Goal: Browse casually: Explore the website without a specific task or goal

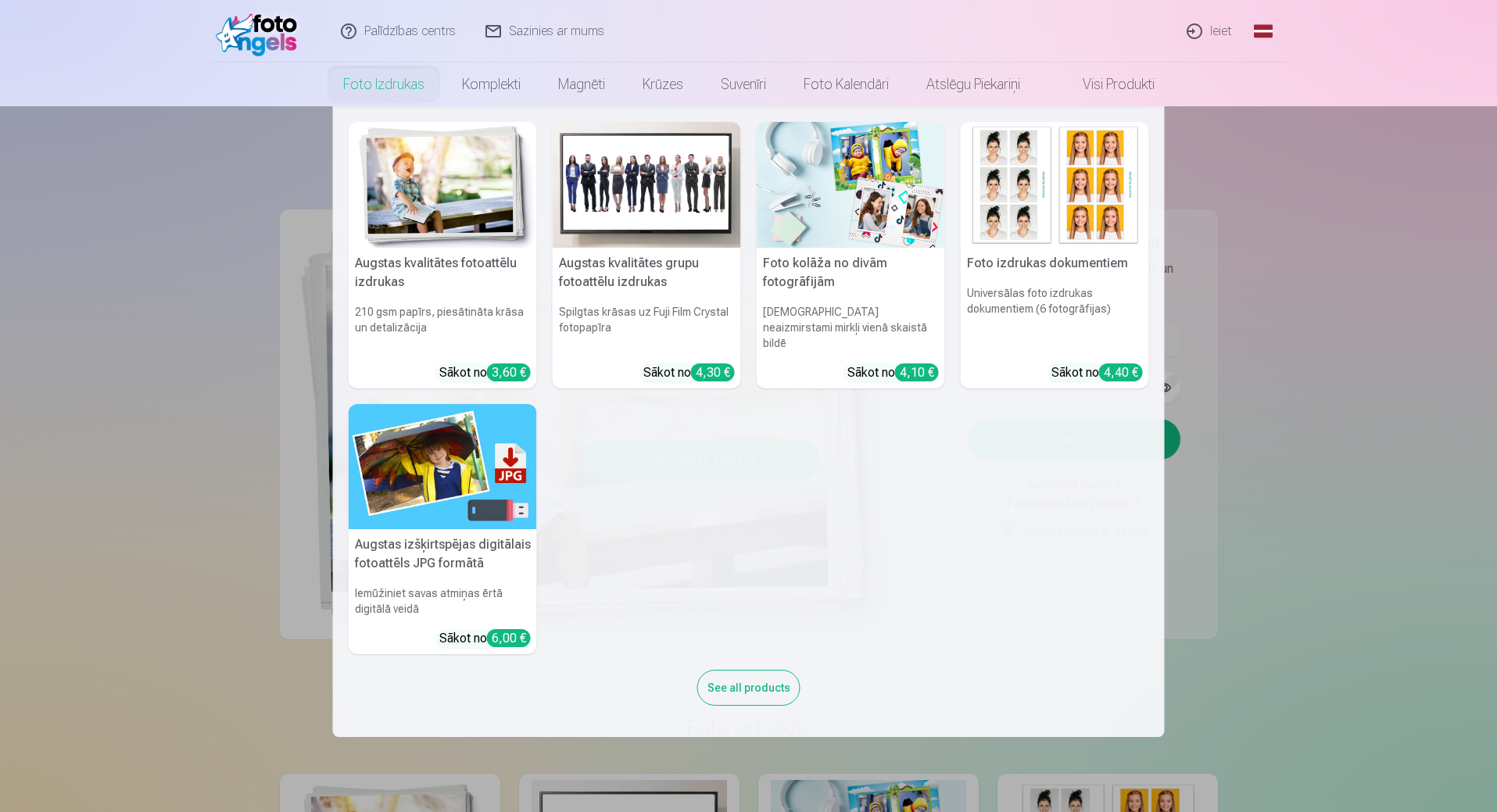
click at [220, 210] on nav "Augstas kvalitātes fotoattēlu izdrukas 210 gsm papīrs, piesātināta krāsa un det…" at bounding box center [748, 421] width 1497 height 631
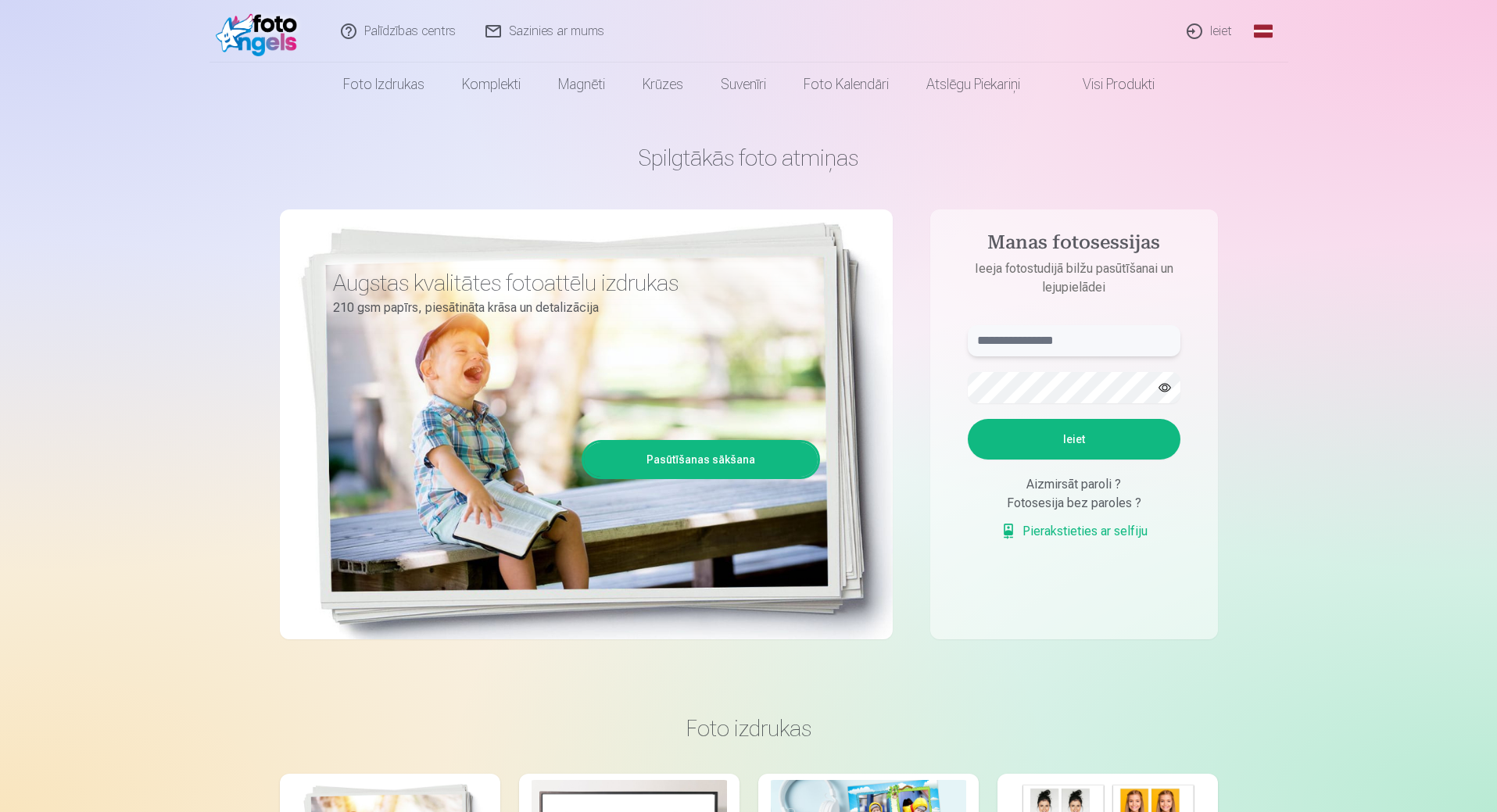
click at [994, 351] on input "text" at bounding box center [1074, 341] width 213 height 31
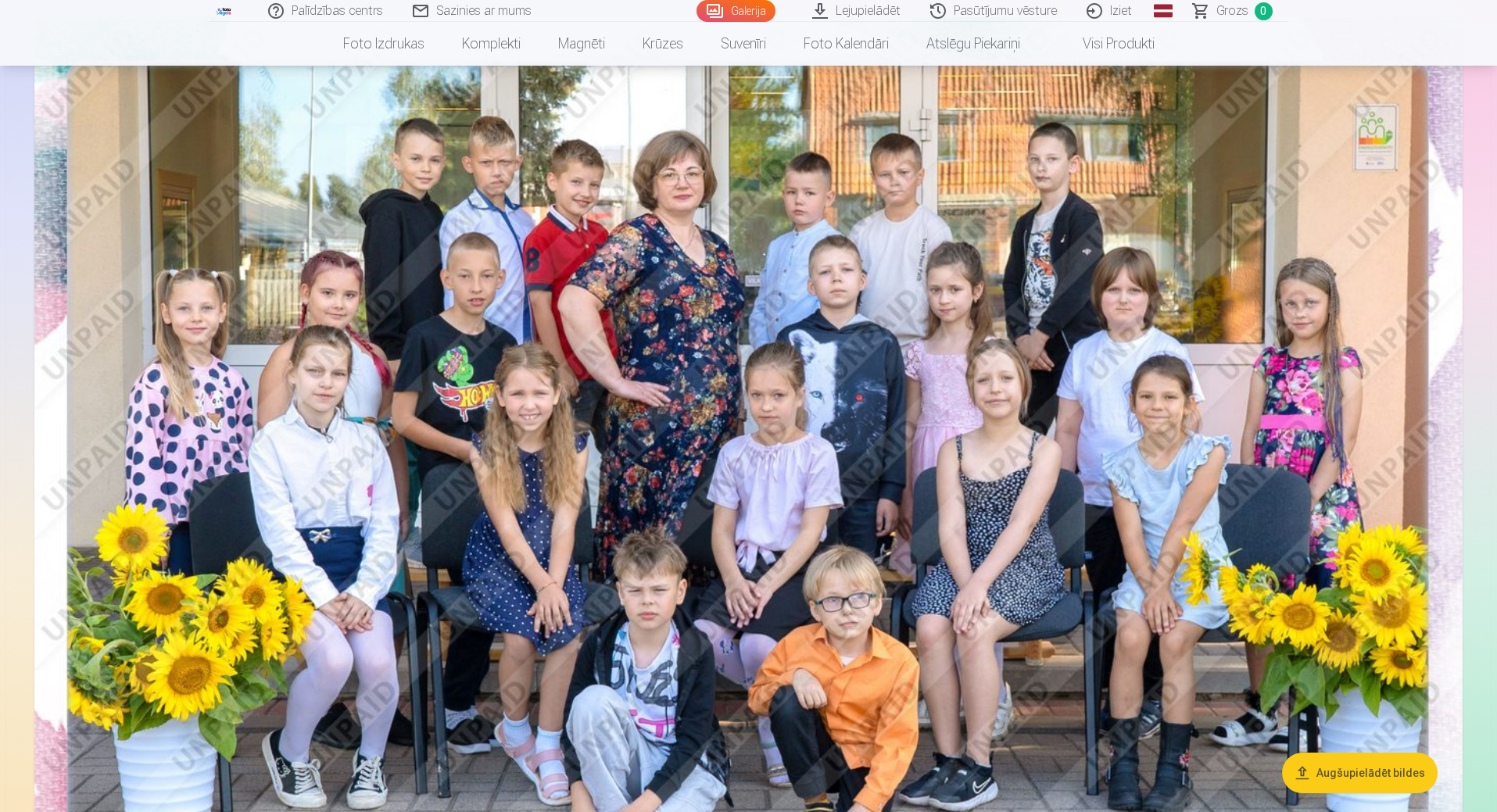
scroll to position [156, 0]
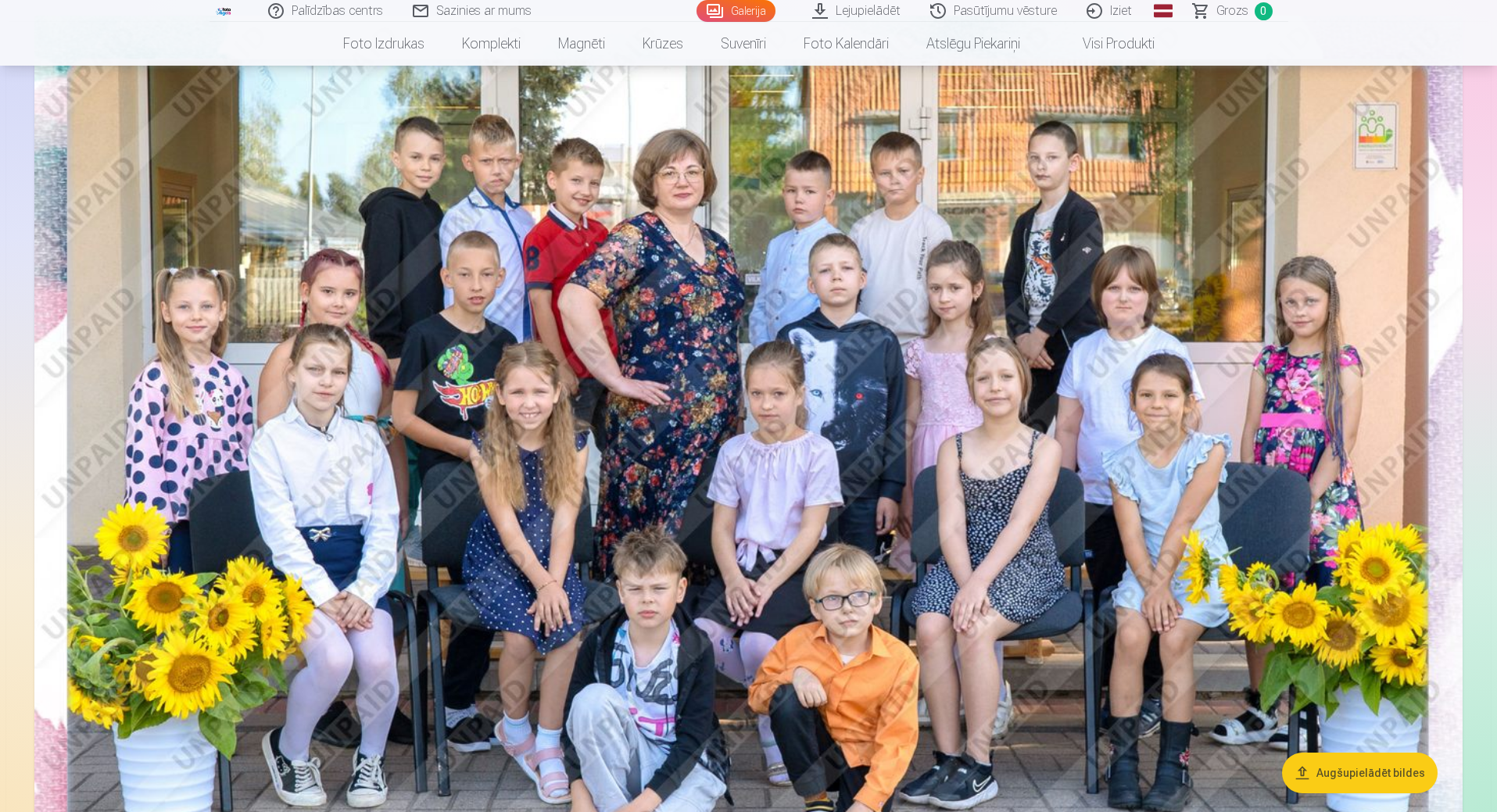
click at [830, 352] on img at bounding box center [748, 492] width 1428 height 953
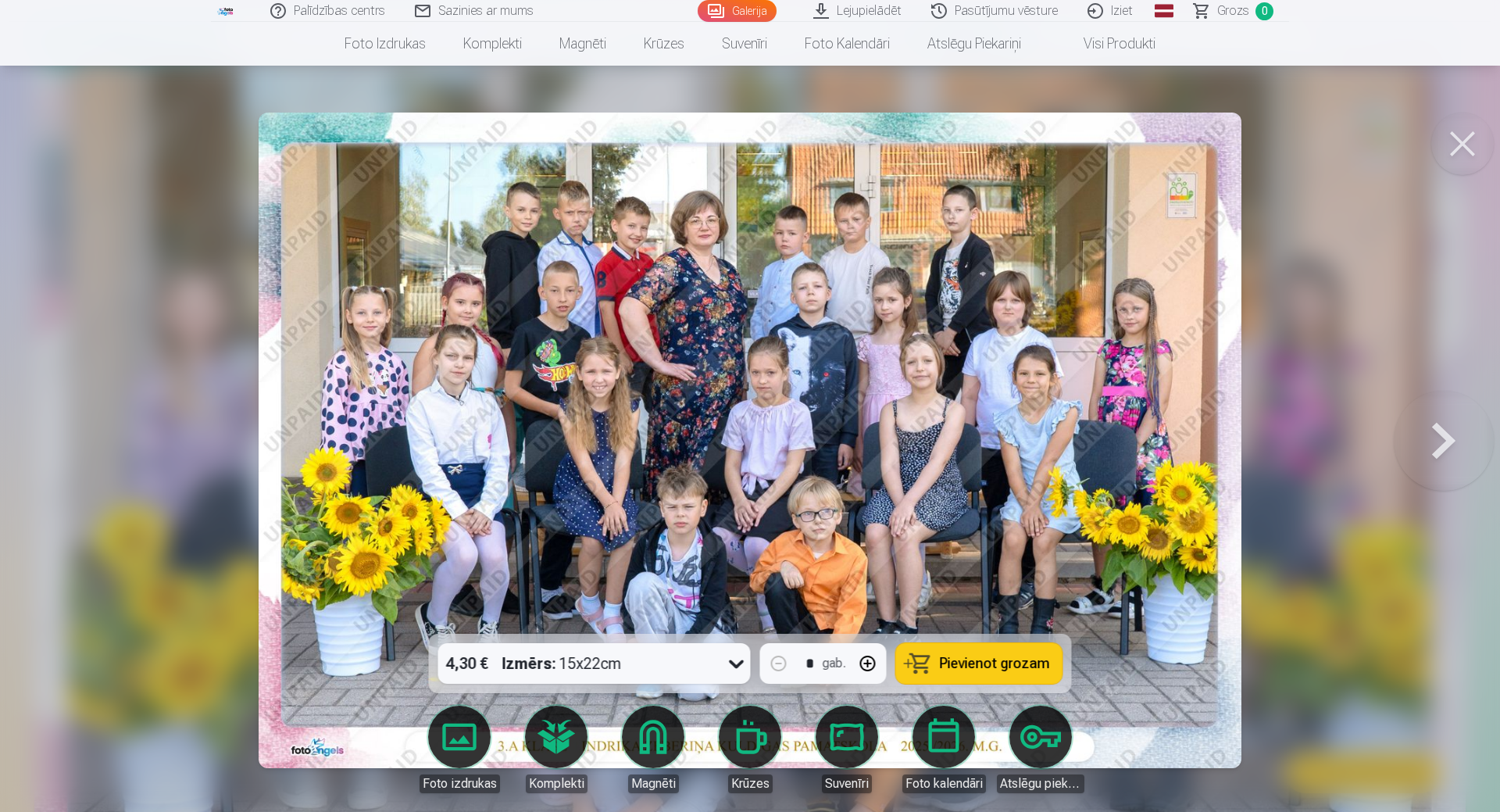
click at [1428, 451] on button at bounding box center [1444, 440] width 100 height 356
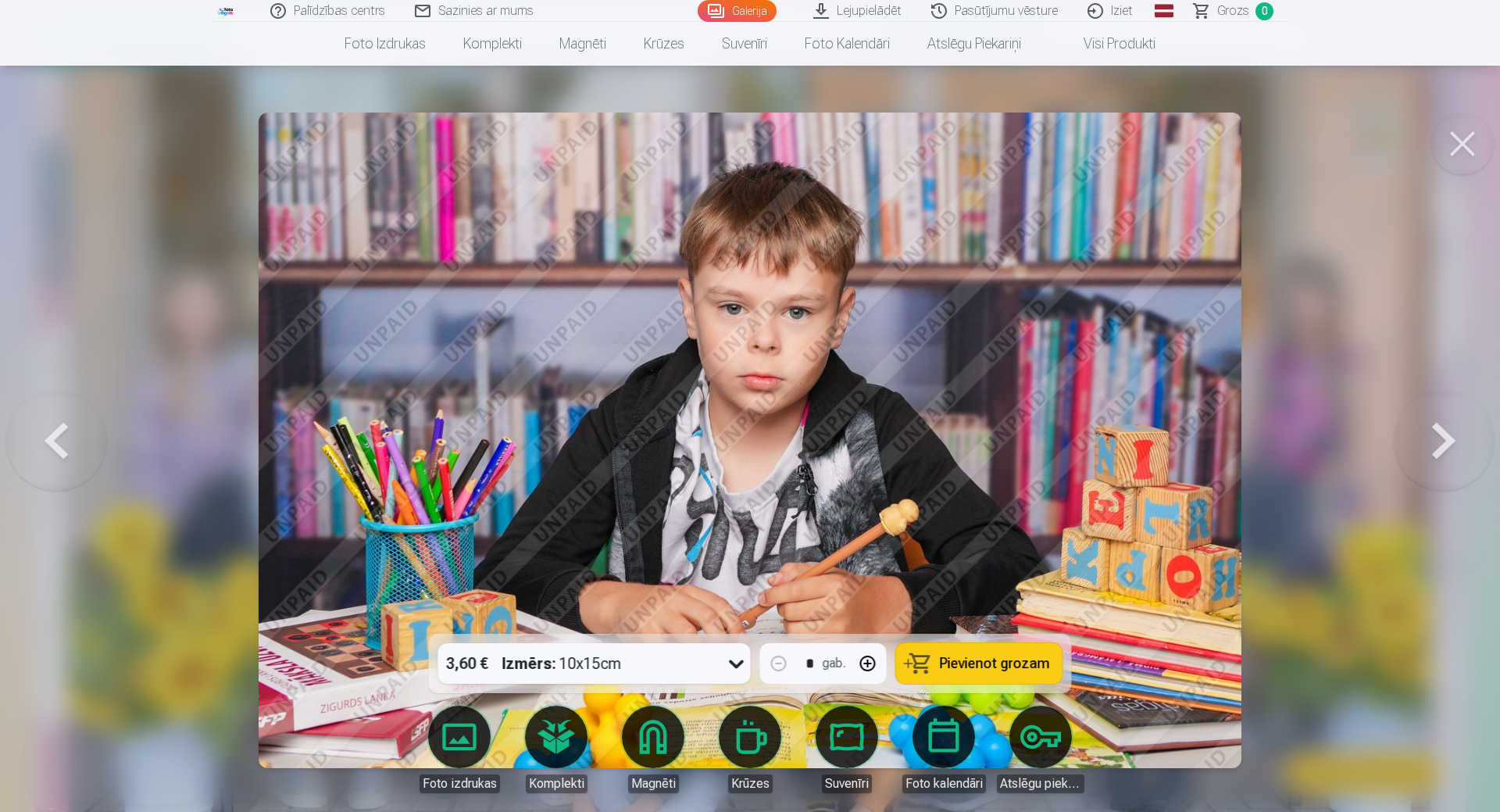
click at [1428, 451] on button at bounding box center [1444, 440] width 100 height 356
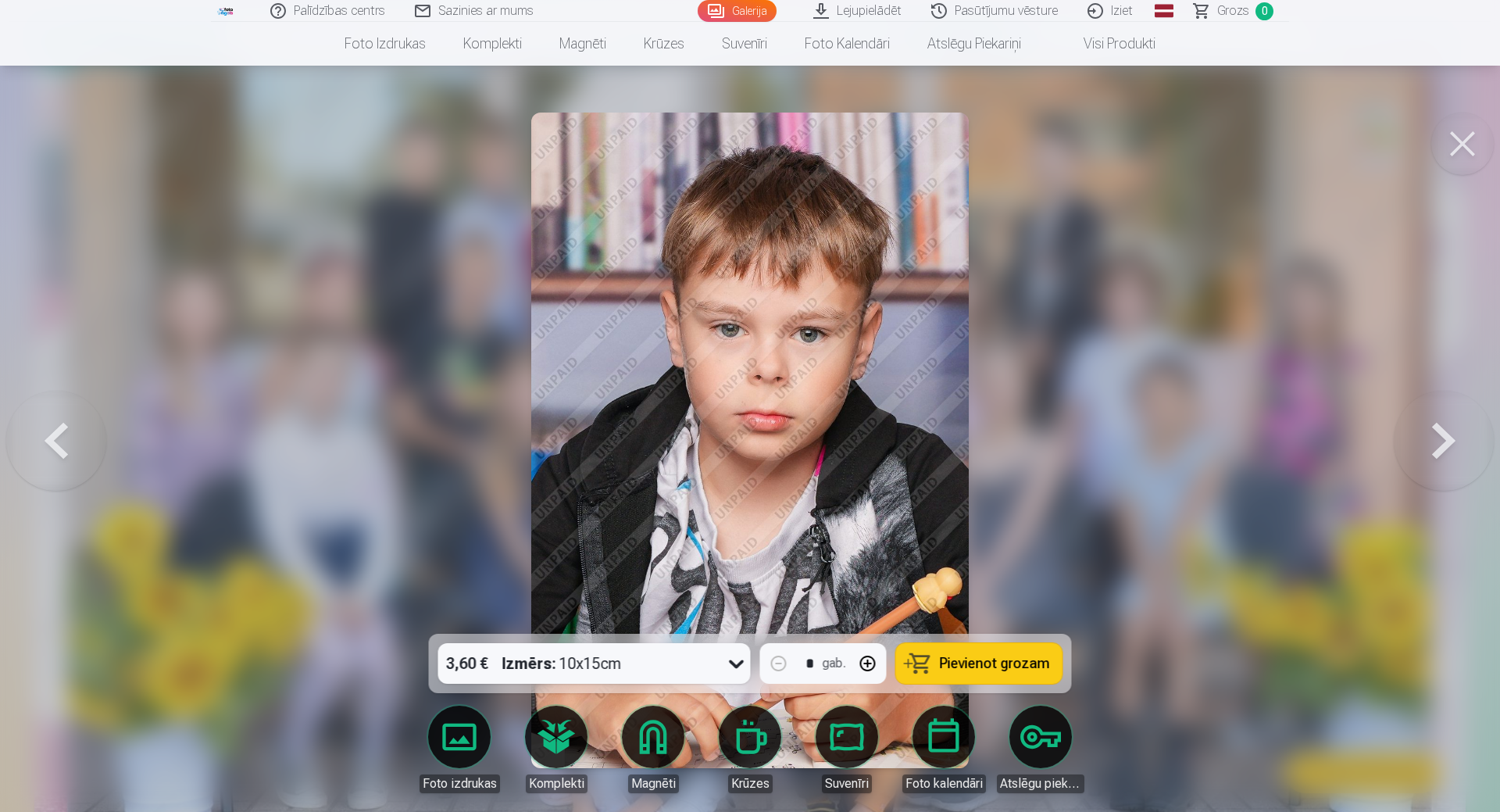
click at [1428, 451] on button at bounding box center [1444, 440] width 100 height 356
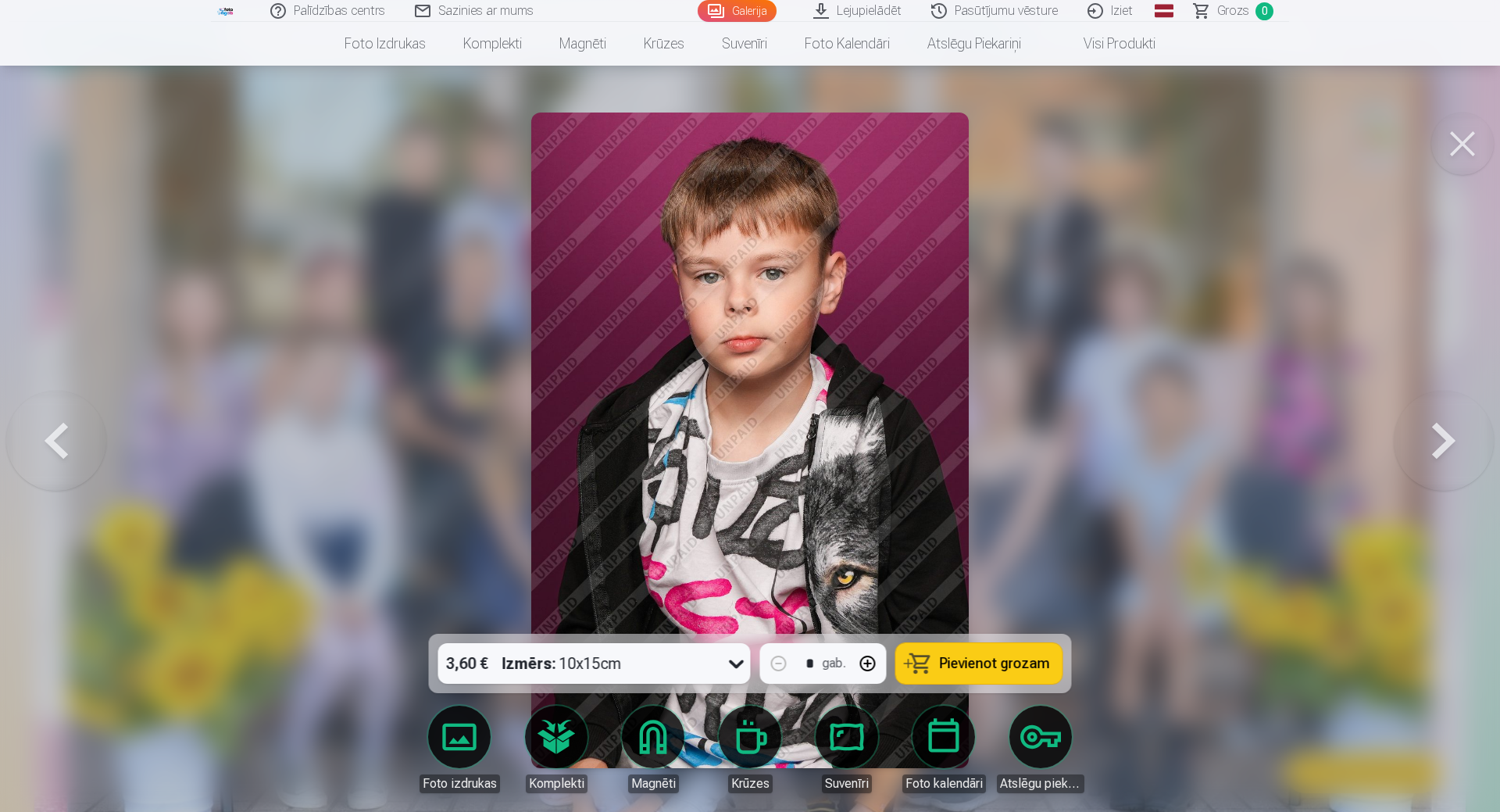
click at [1428, 451] on button at bounding box center [1444, 440] width 100 height 356
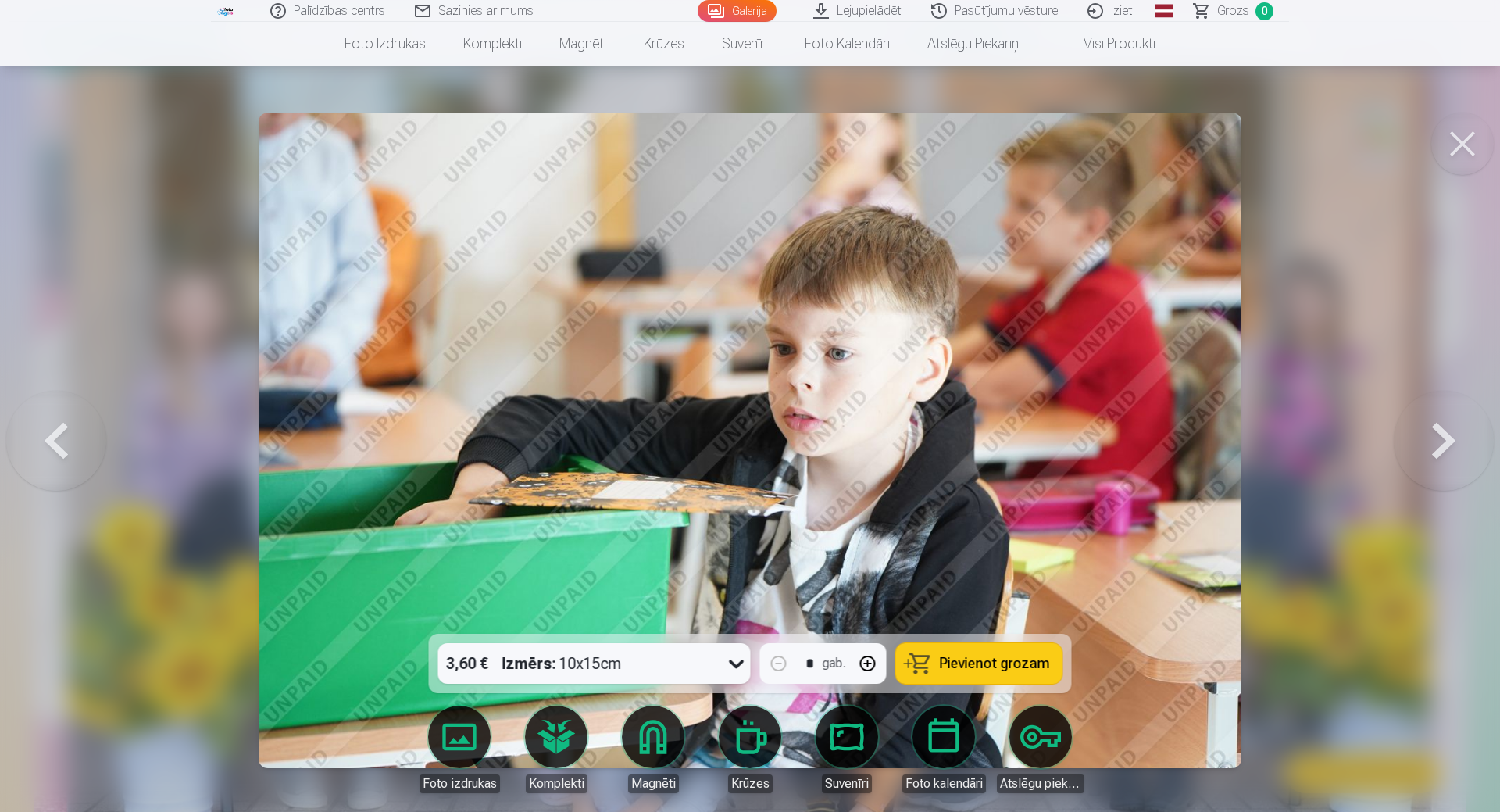
click at [1427, 451] on button at bounding box center [1444, 440] width 100 height 356
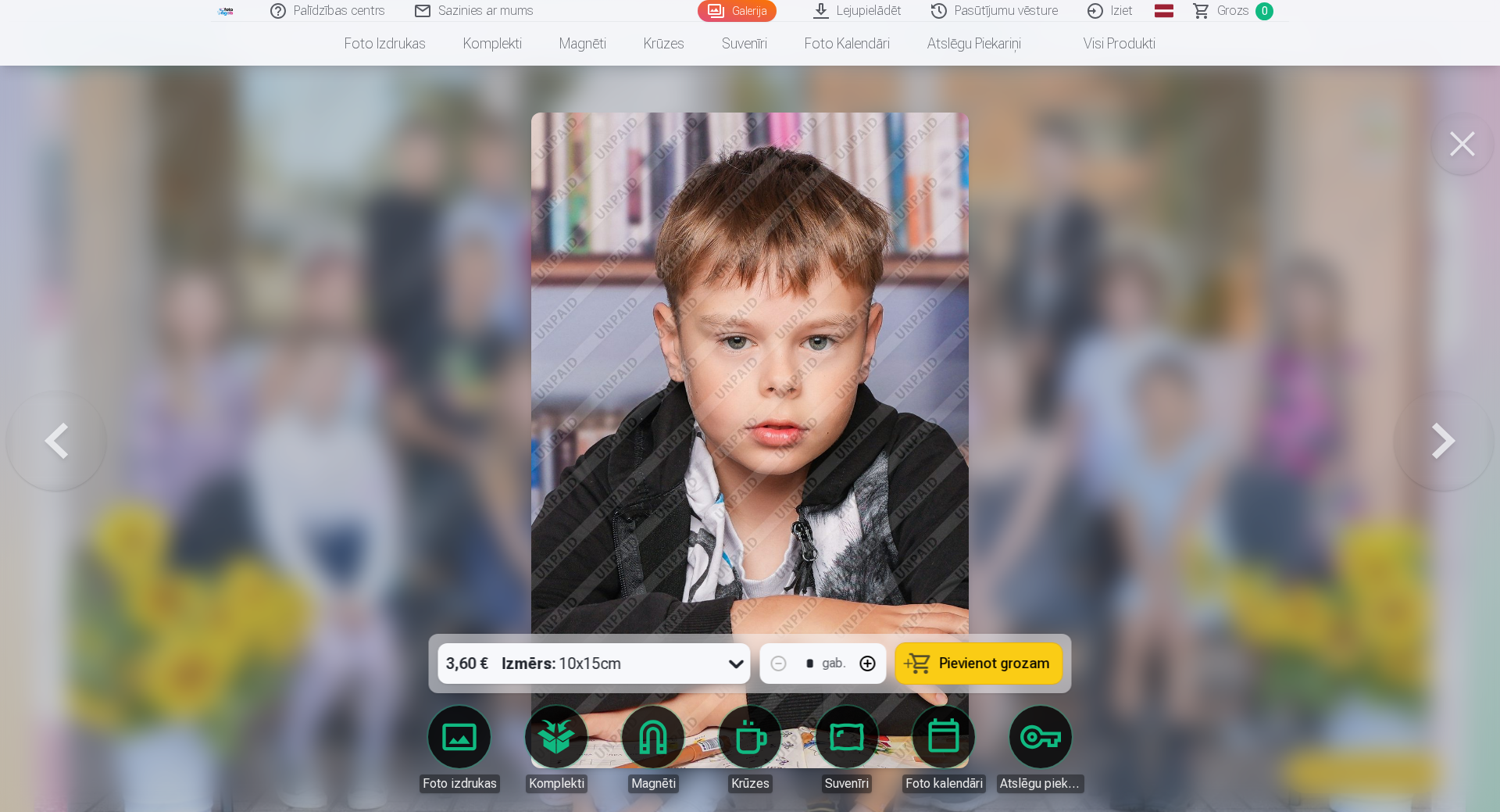
click at [1426, 450] on button at bounding box center [1444, 440] width 100 height 356
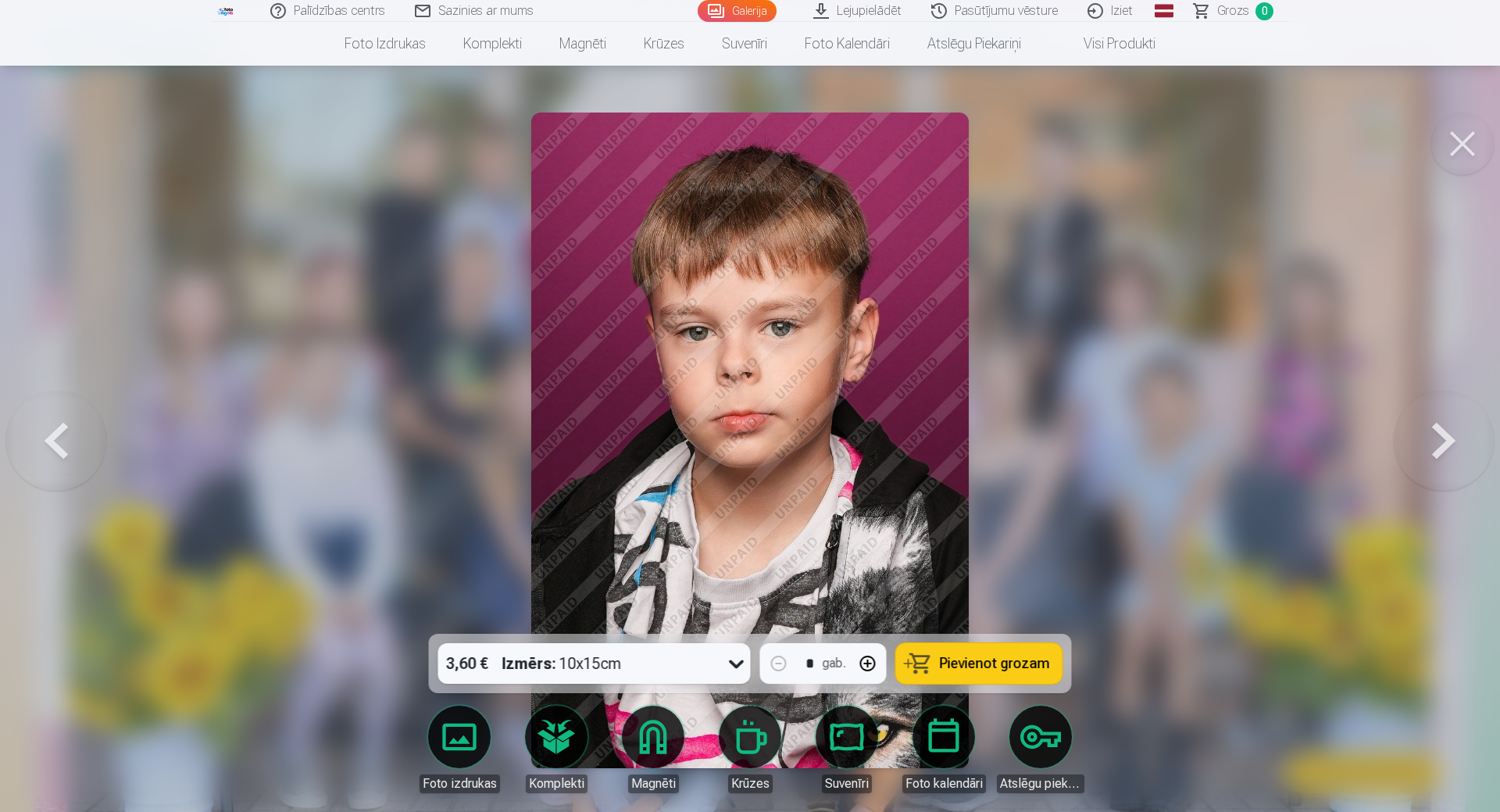
click at [1425, 450] on button at bounding box center [1444, 440] width 100 height 356
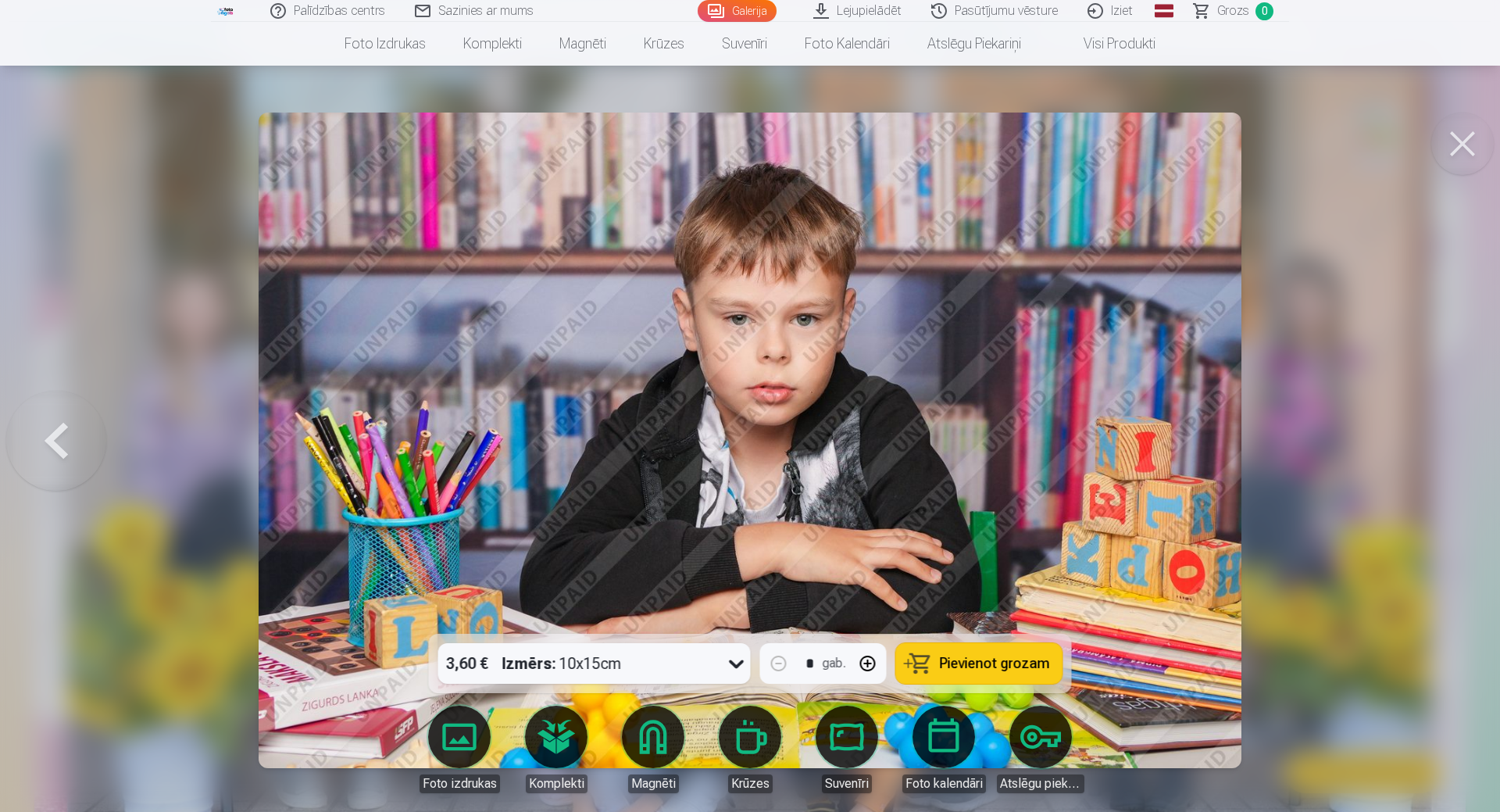
click at [1425, 450] on div at bounding box center [750, 406] width 1500 height 812
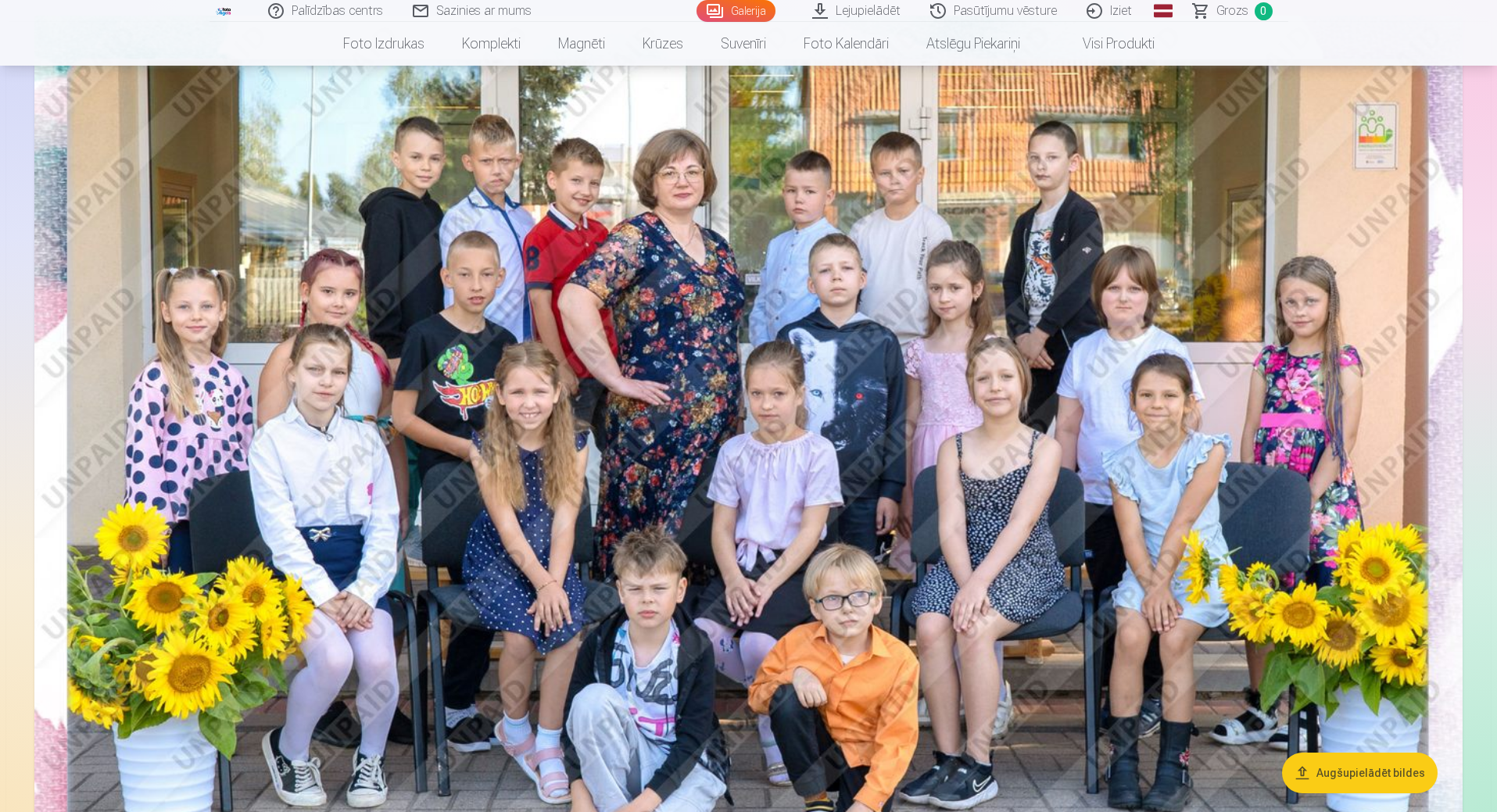
click at [1425, 450] on img at bounding box center [748, 492] width 1428 height 953
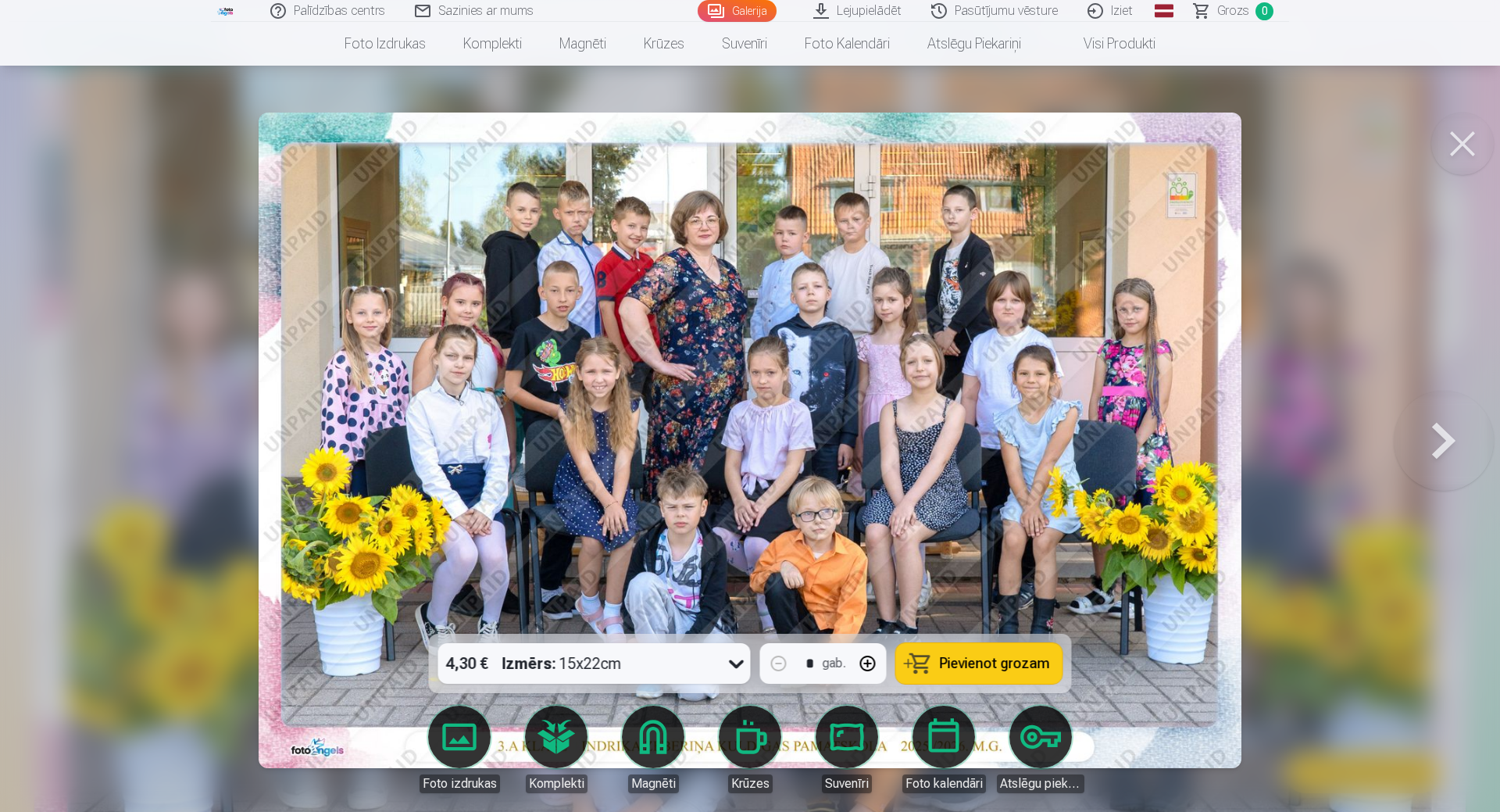
click at [1423, 450] on button at bounding box center [1444, 440] width 100 height 356
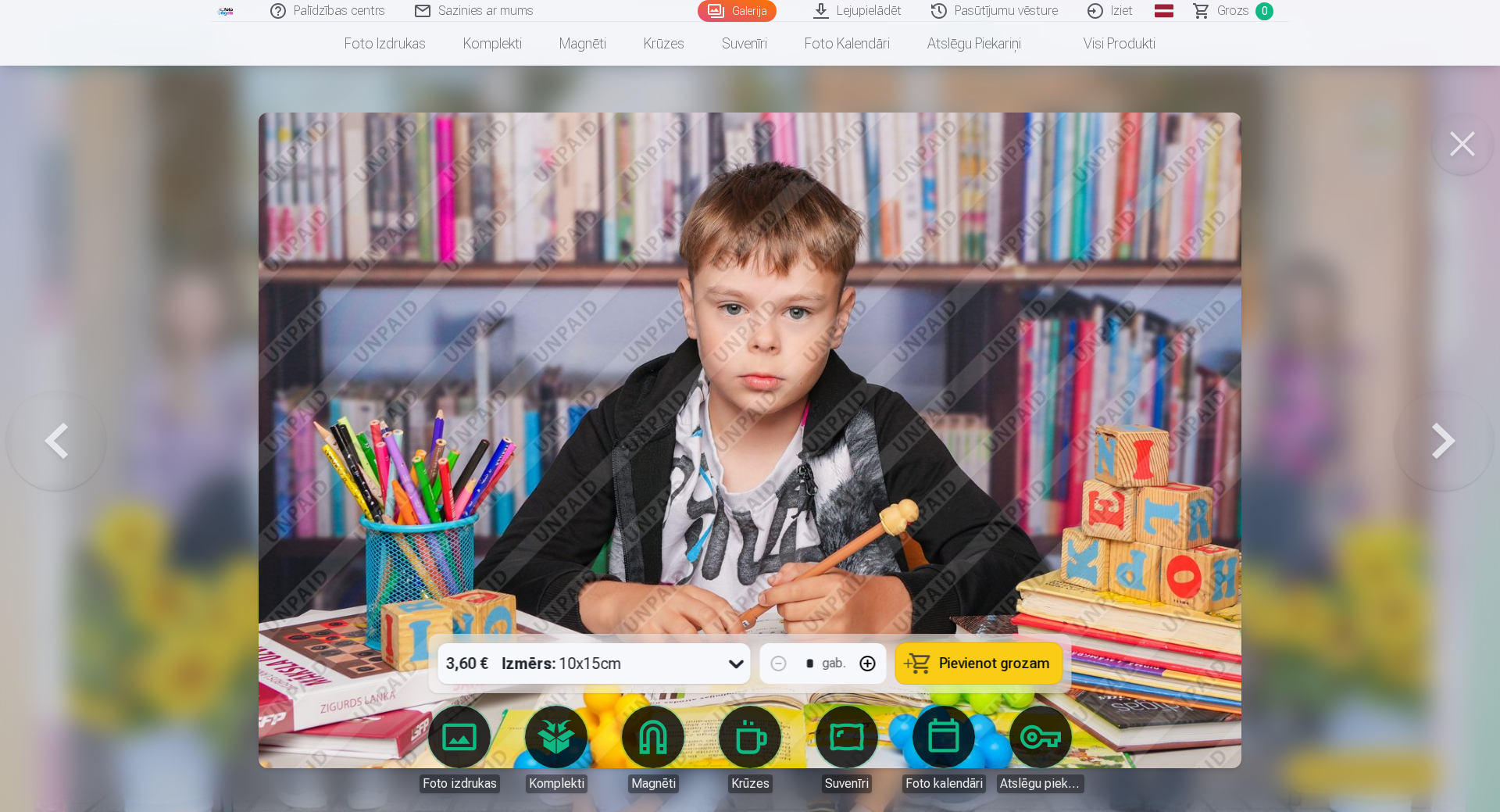
click at [1423, 450] on button at bounding box center [1444, 440] width 100 height 356
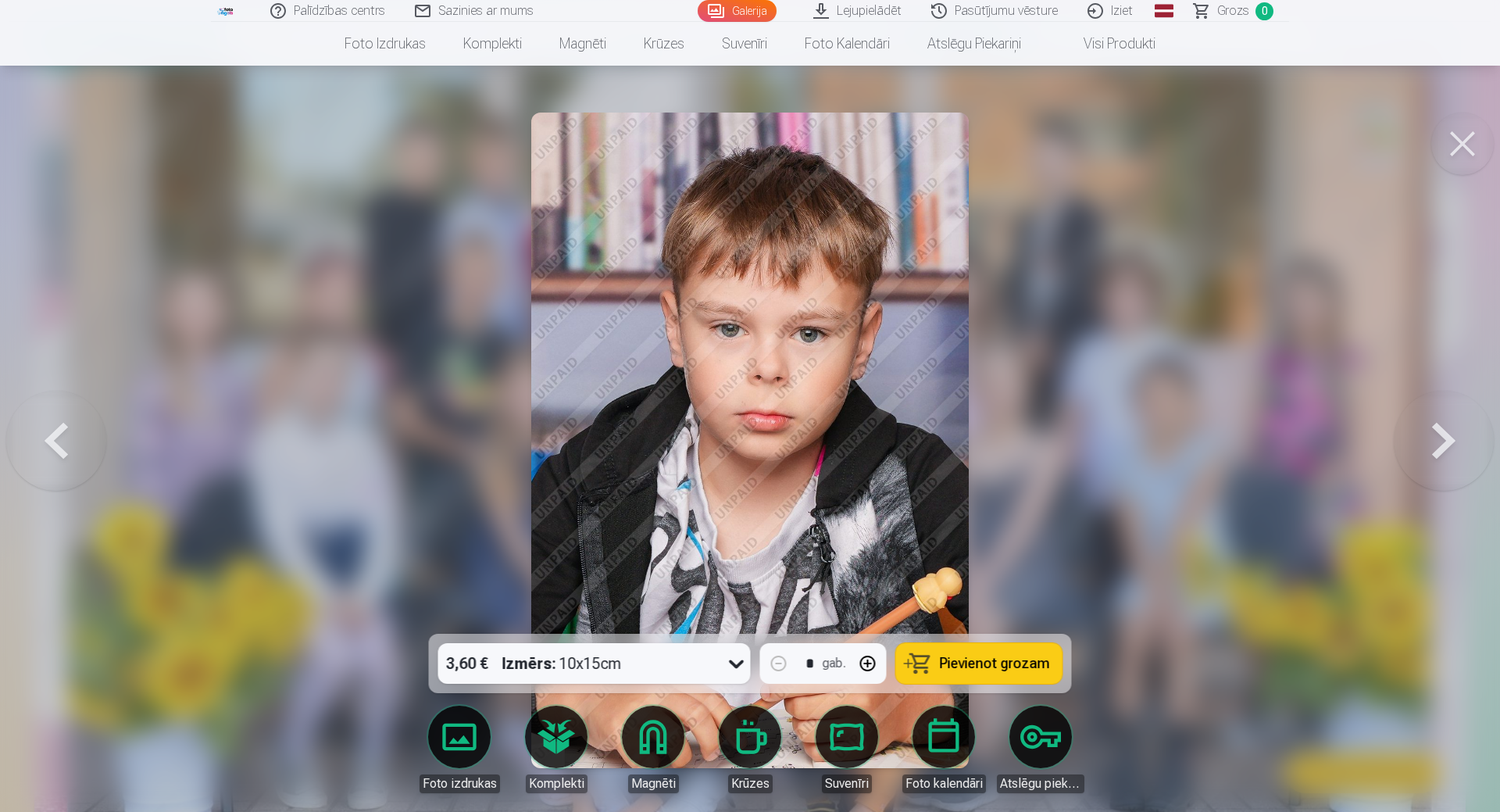
click at [1422, 450] on button at bounding box center [1444, 440] width 100 height 356
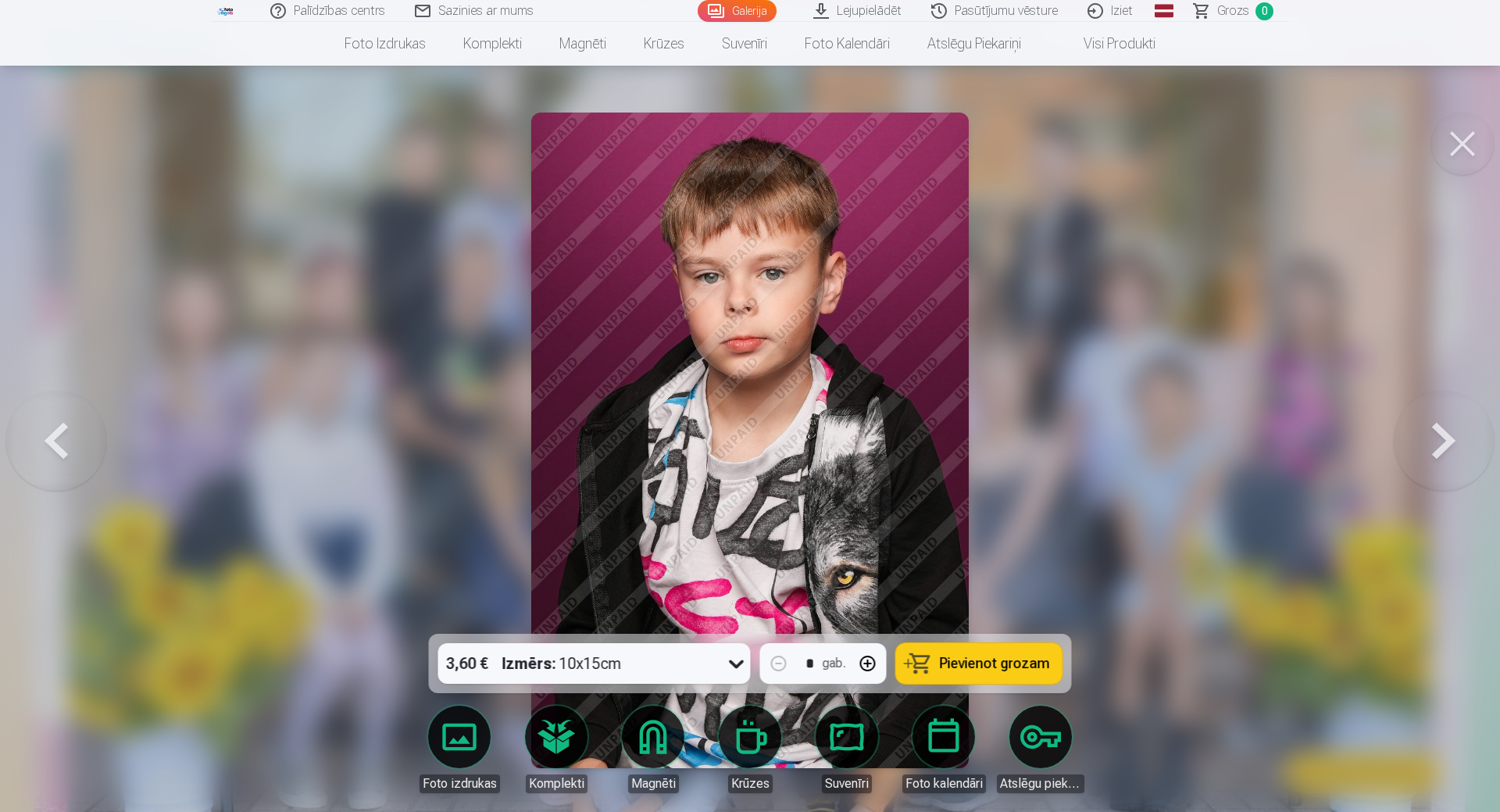
click at [1416, 450] on button at bounding box center [1444, 440] width 100 height 356
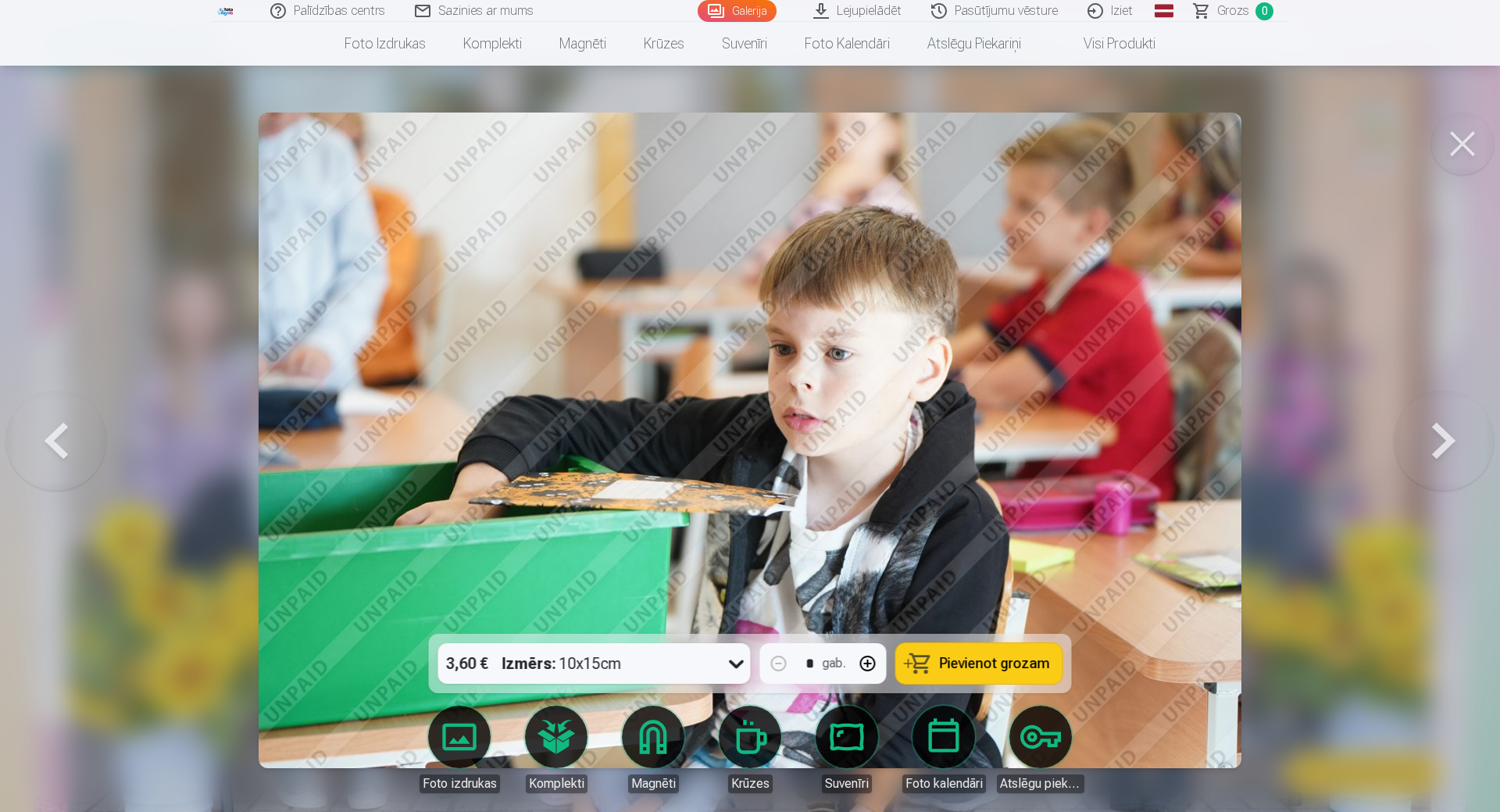
click at [1416, 450] on button at bounding box center [1444, 440] width 100 height 356
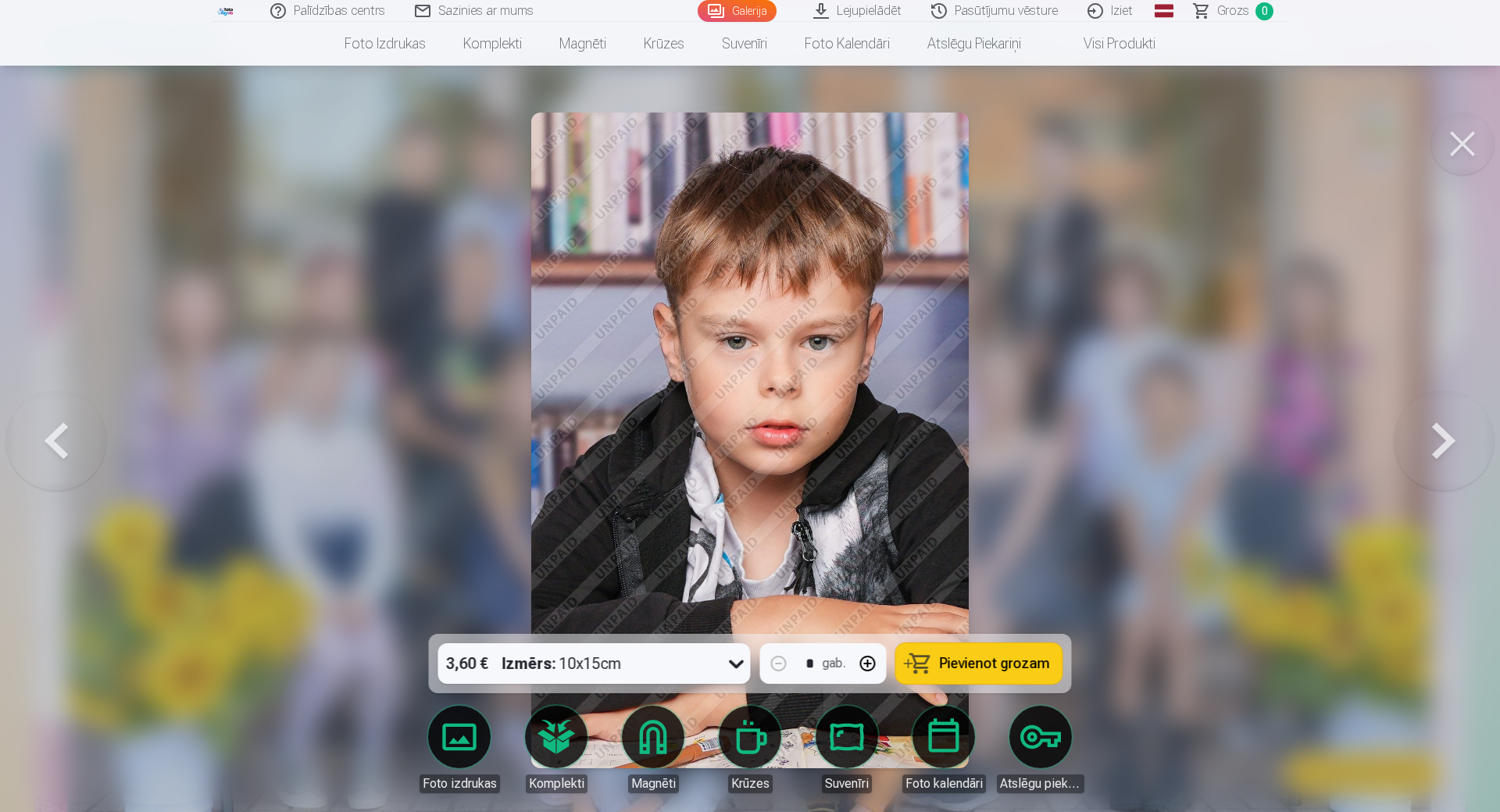
click at [1416, 446] on button at bounding box center [1444, 440] width 100 height 356
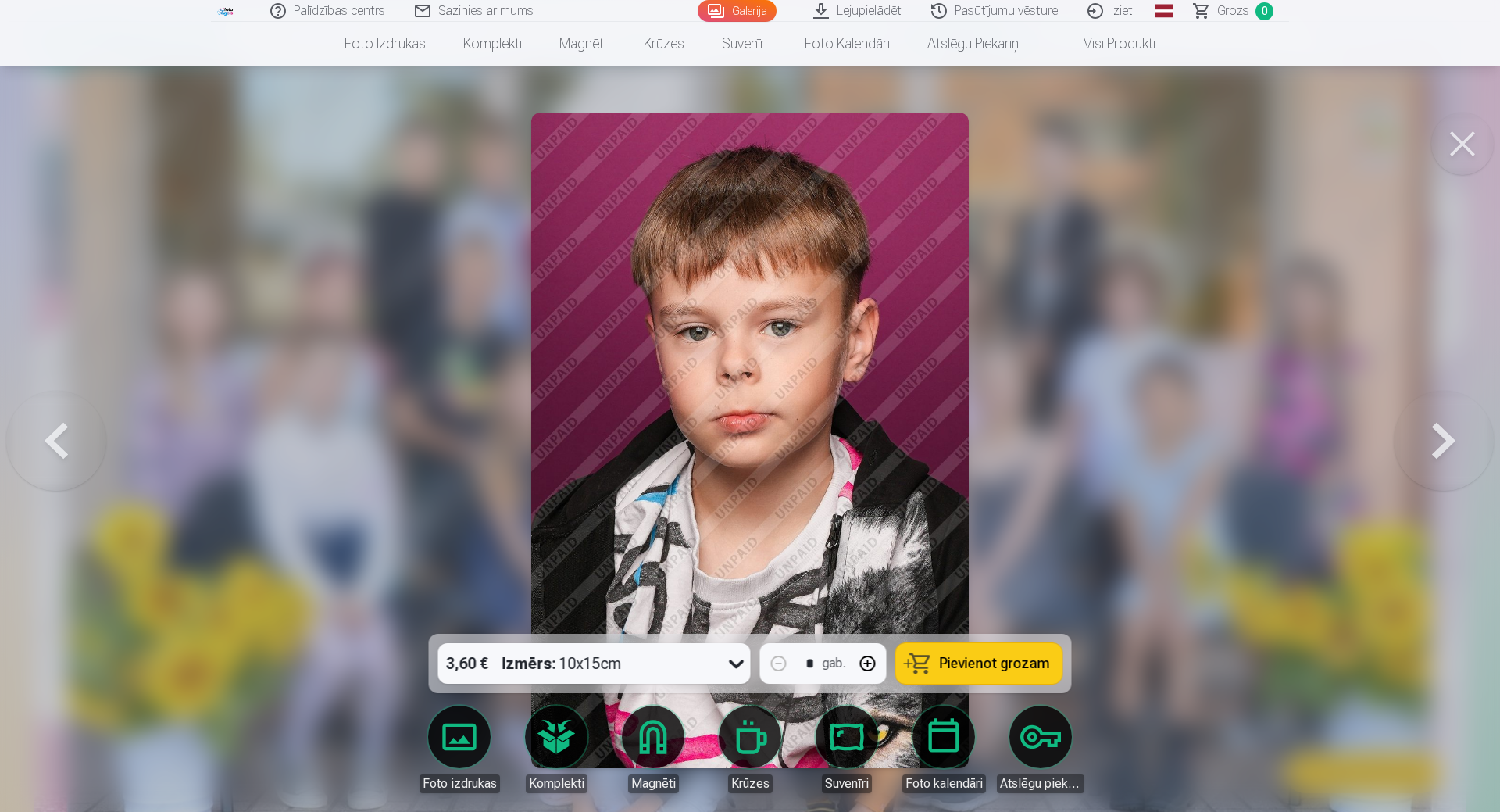
click at [1420, 444] on button at bounding box center [1444, 440] width 100 height 356
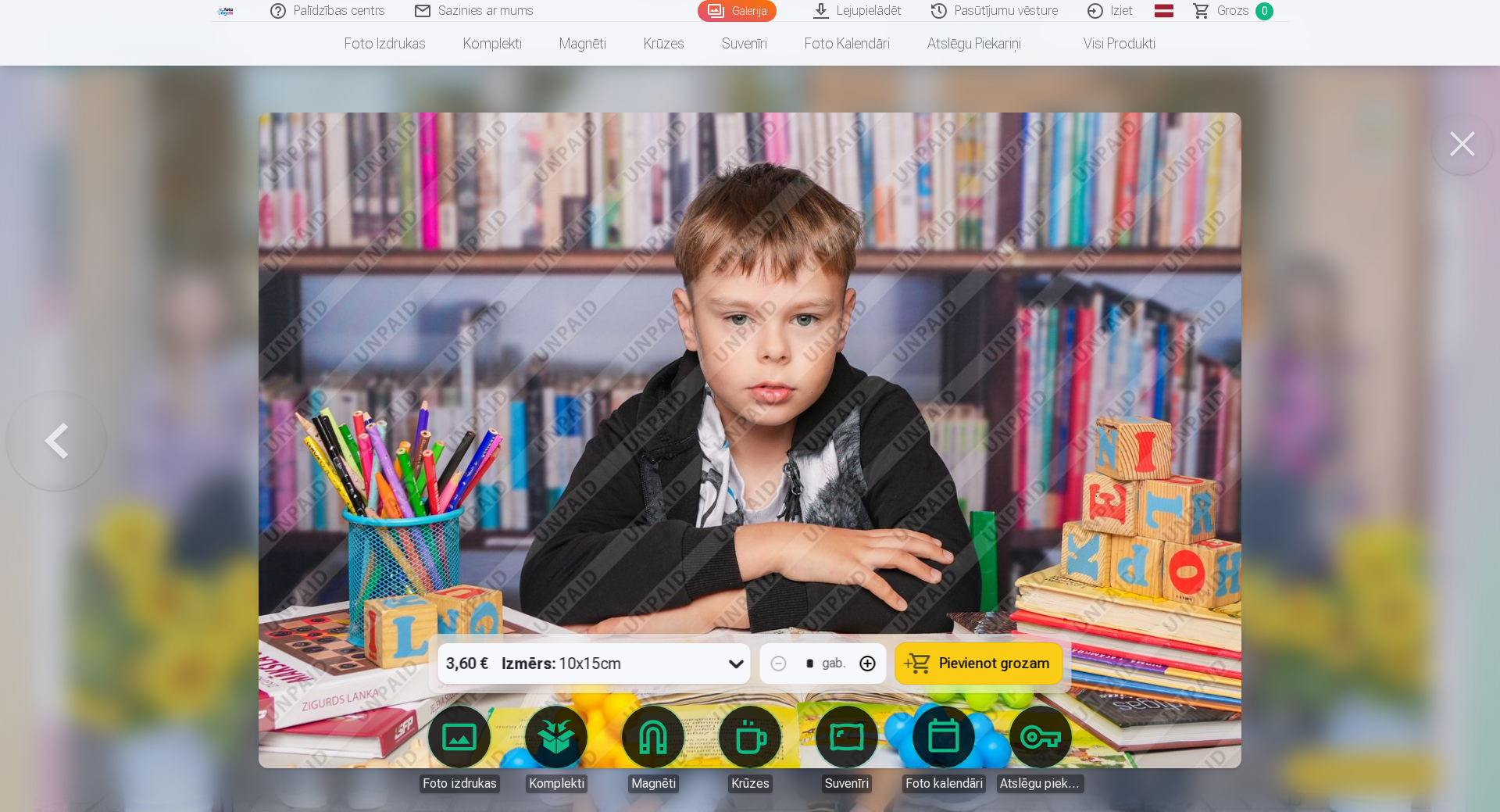
click at [1420, 444] on div at bounding box center [750, 406] width 1500 height 812
